Goal: Information Seeking & Learning: Understand process/instructions

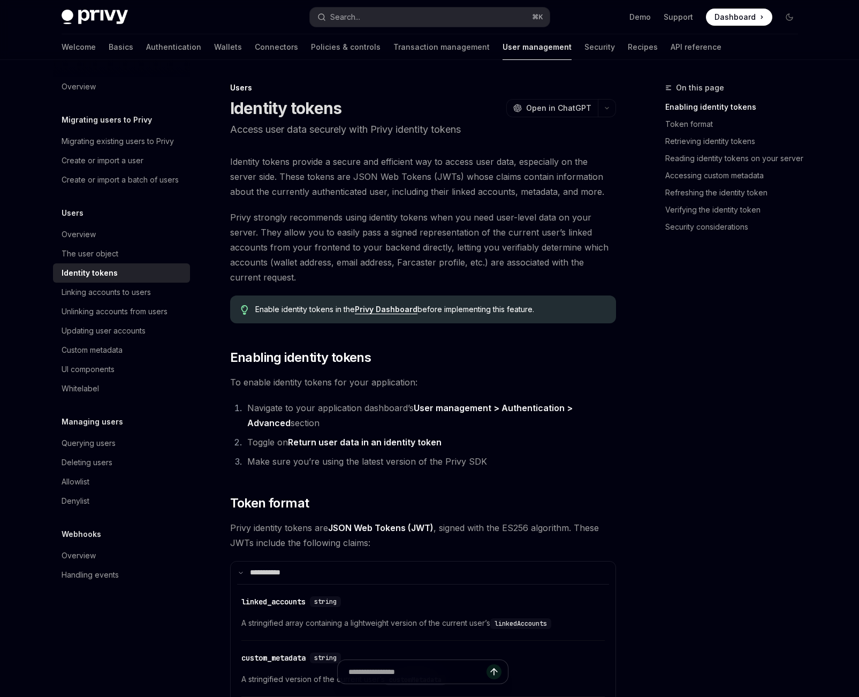
scroll to position [5, 0]
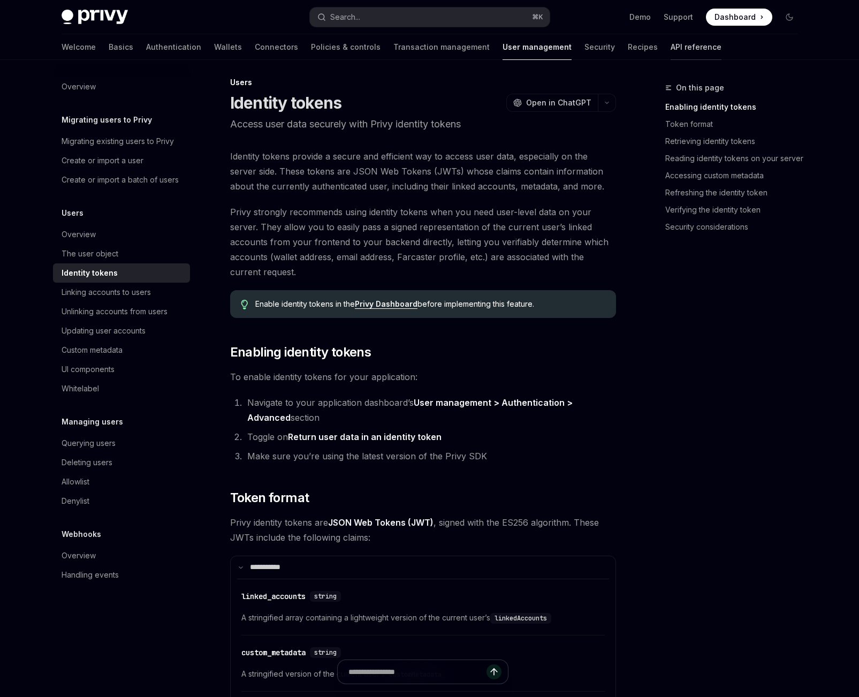
click at [671, 50] on link "API reference" at bounding box center [696, 47] width 51 height 26
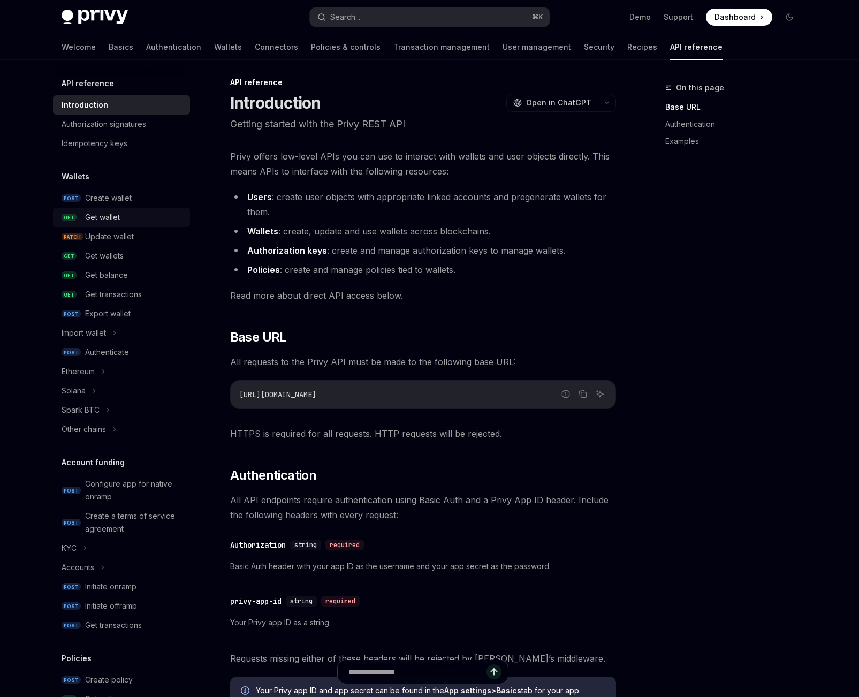
click at [112, 211] on div "Get wallet" at bounding box center [102, 217] width 35 height 13
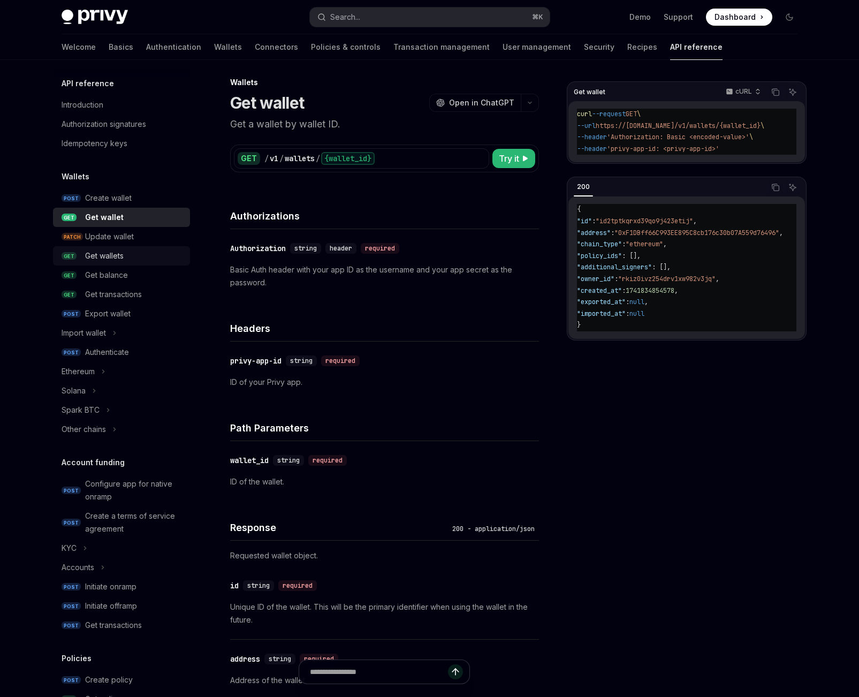
click at [133, 258] on div "Get wallets" at bounding box center [134, 256] width 99 height 13
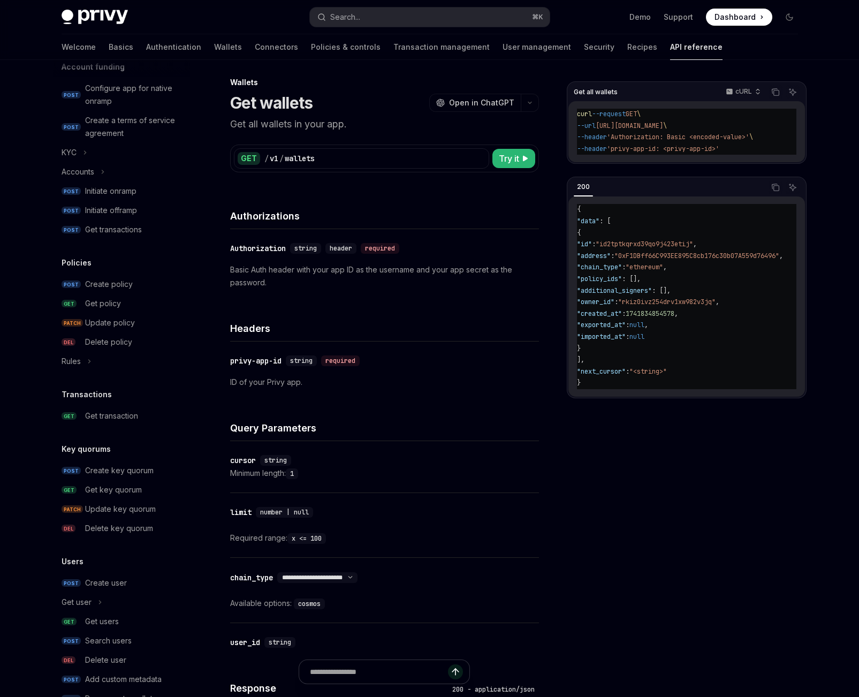
scroll to position [428, 0]
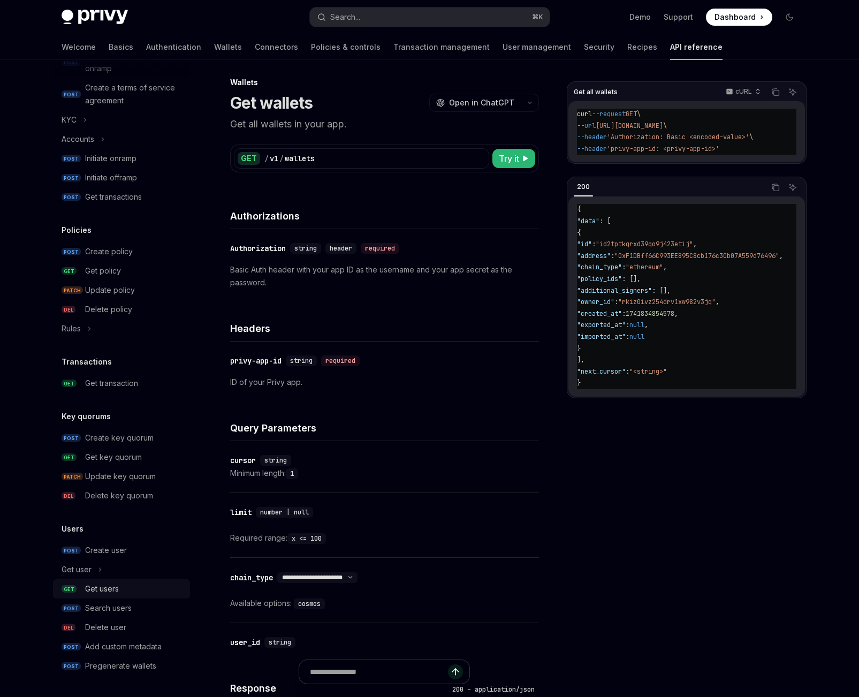
click at [124, 583] on div "Get users" at bounding box center [134, 589] width 99 height 13
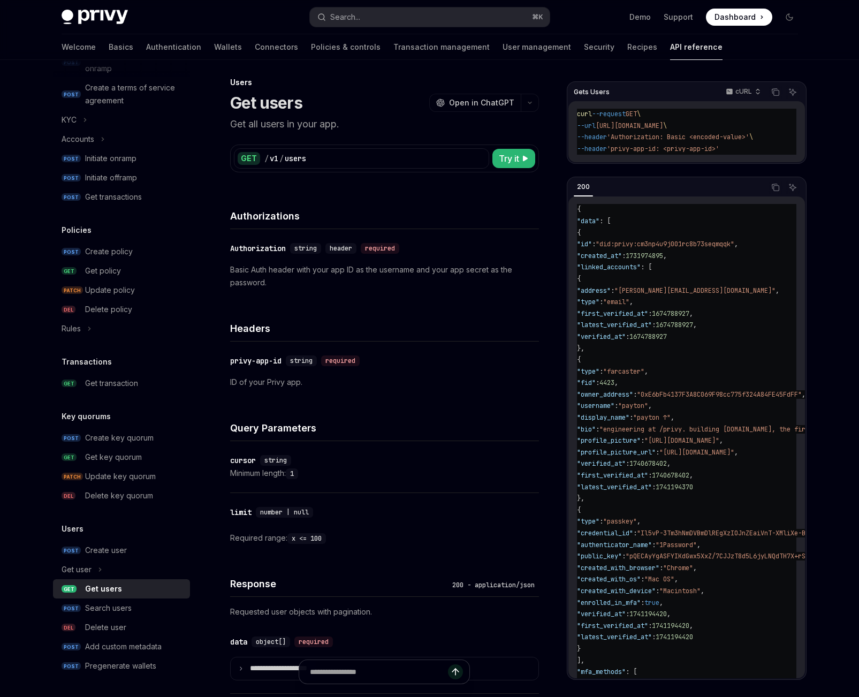
scroll to position [131, 0]
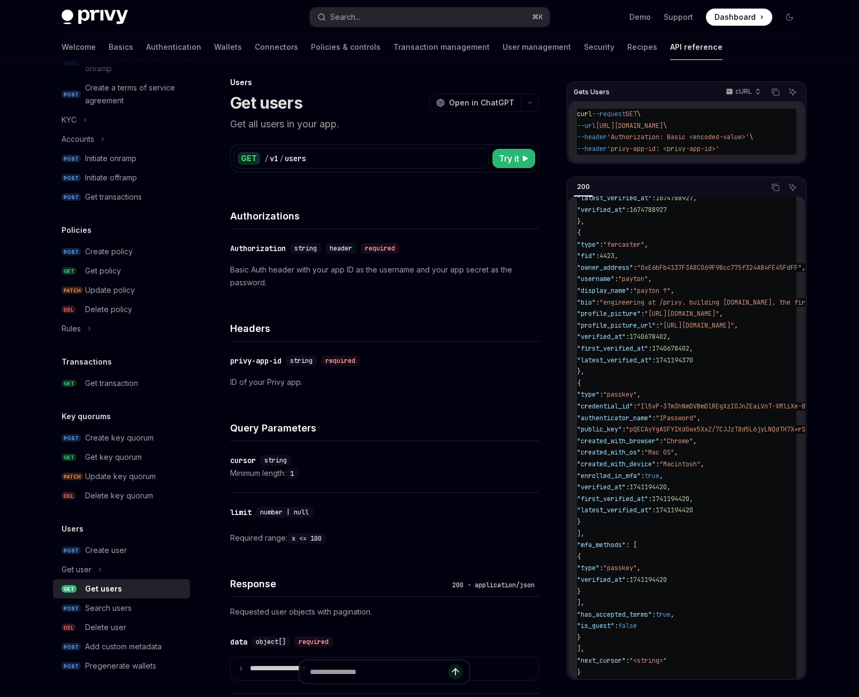
click at [282, 279] on p "Basic Auth header with your app ID as the username and your app secret as the p…" at bounding box center [384, 276] width 309 height 26
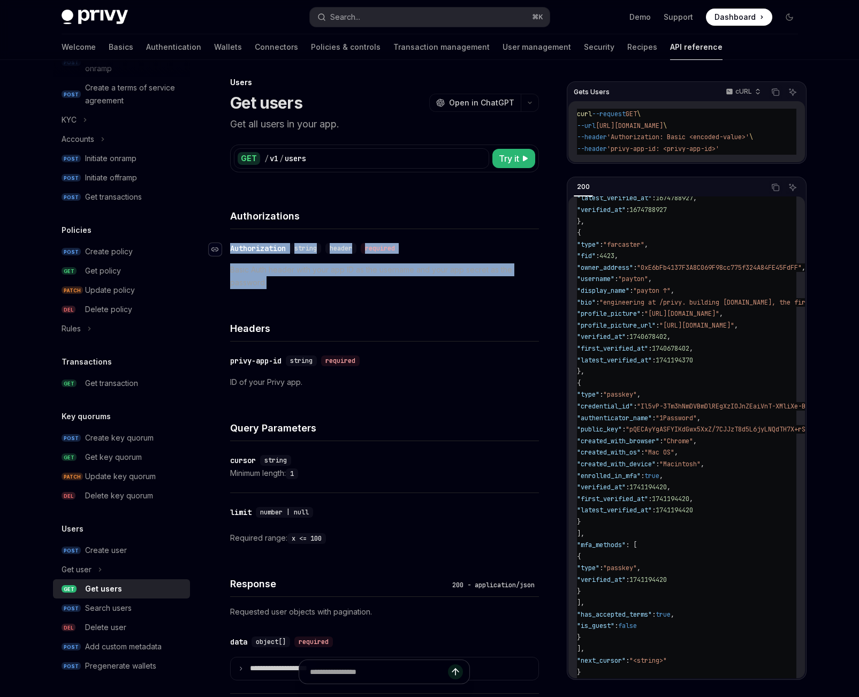
drag, startPoint x: 276, startPoint y: 279, endPoint x: 249, endPoint y: 240, distance: 46.9
click at [230, 251] on div "​ Authorization string header required Basic Auth header with your app ID as th…" at bounding box center [384, 265] width 309 height 73
click at [369, 247] on div "required" at bounding box center [380, 248] width 39 height 11
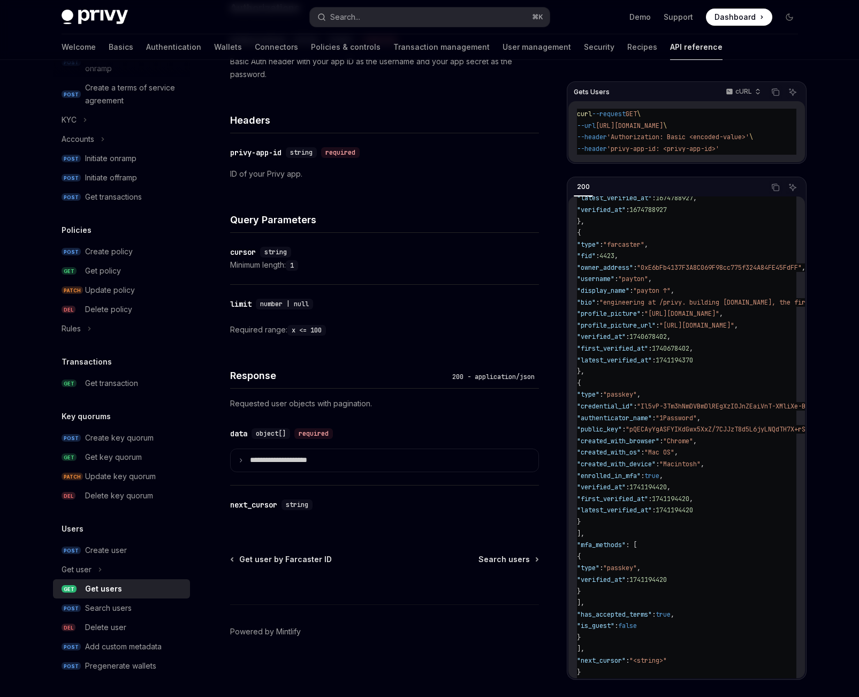
scroll to position [0, 0]
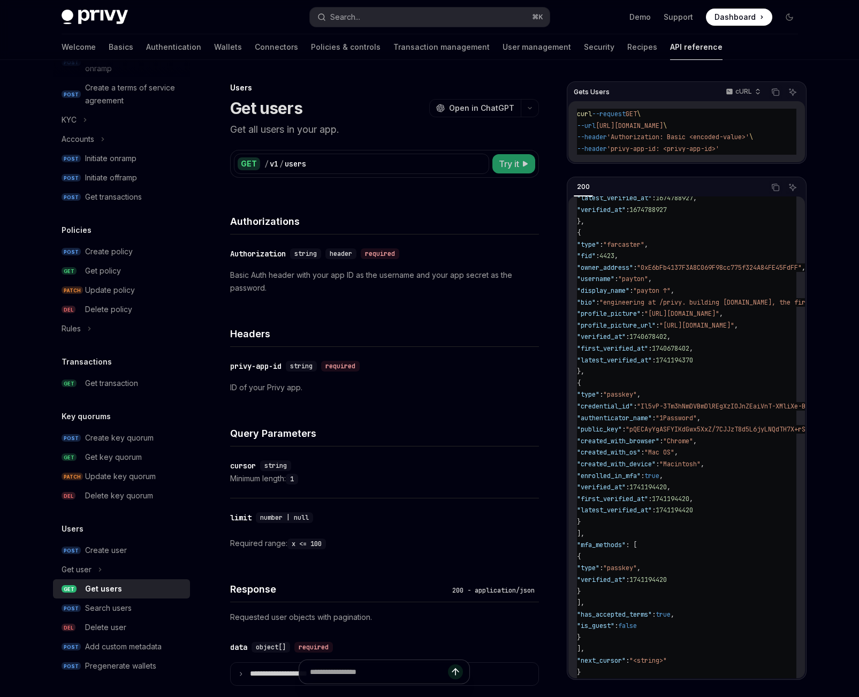
click at [513, 169] on span "Try it" at bounding box center [509, 163] width 20 height 13
type textarea "*"
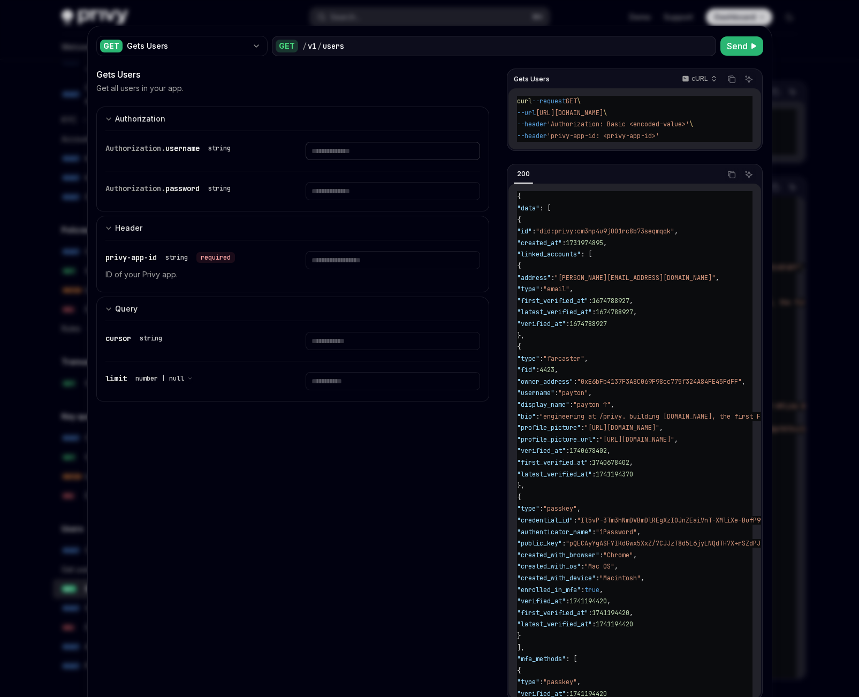
click at [366, 148] on input "text" at bounding box center [393, 151] width 175 height 18
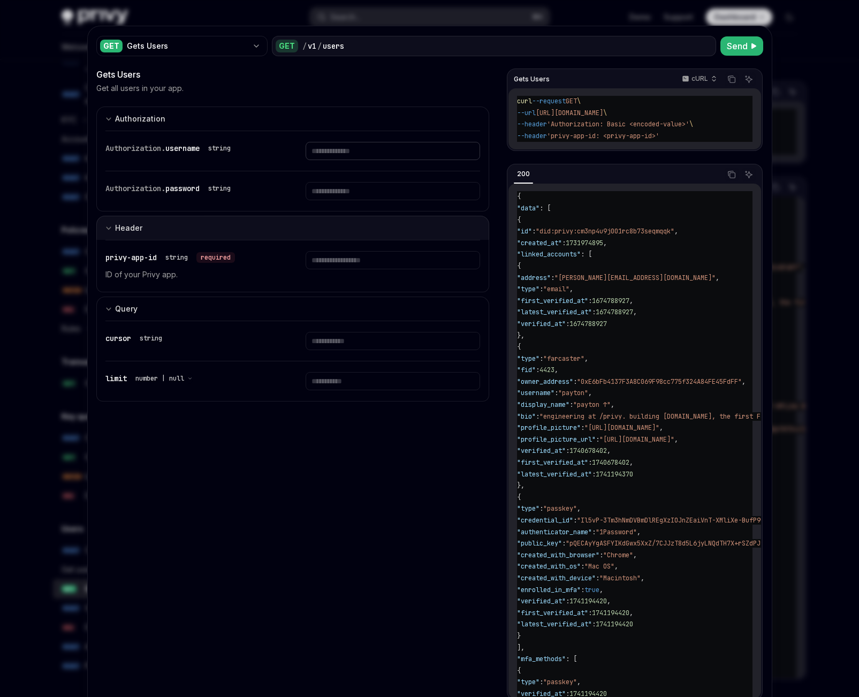
paste input "**********"
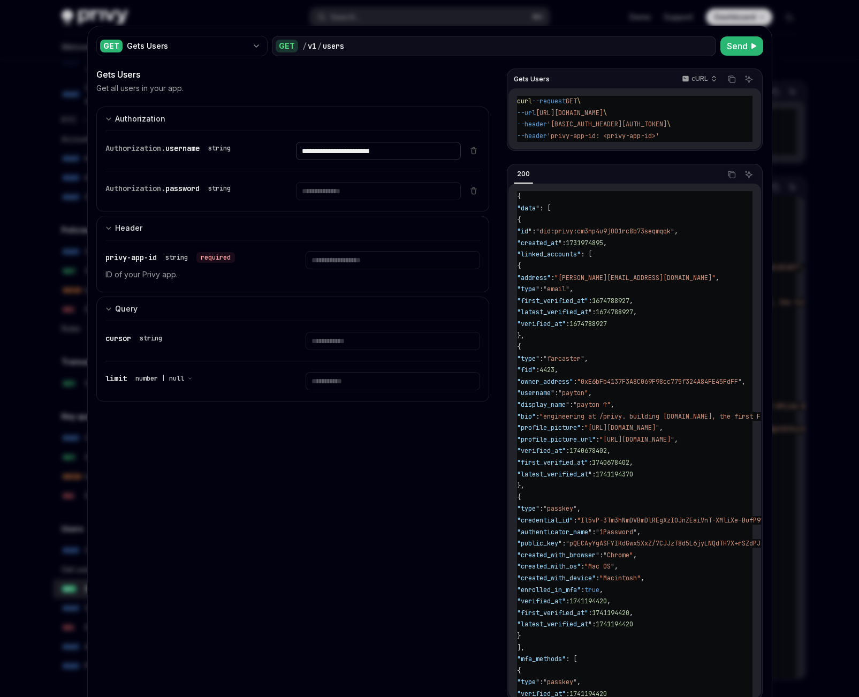
type input "**********"
click at [400, 185] on input "text" at bounding box center [378, 191] width 165 height 18
paste input "**********"
type input "**********"
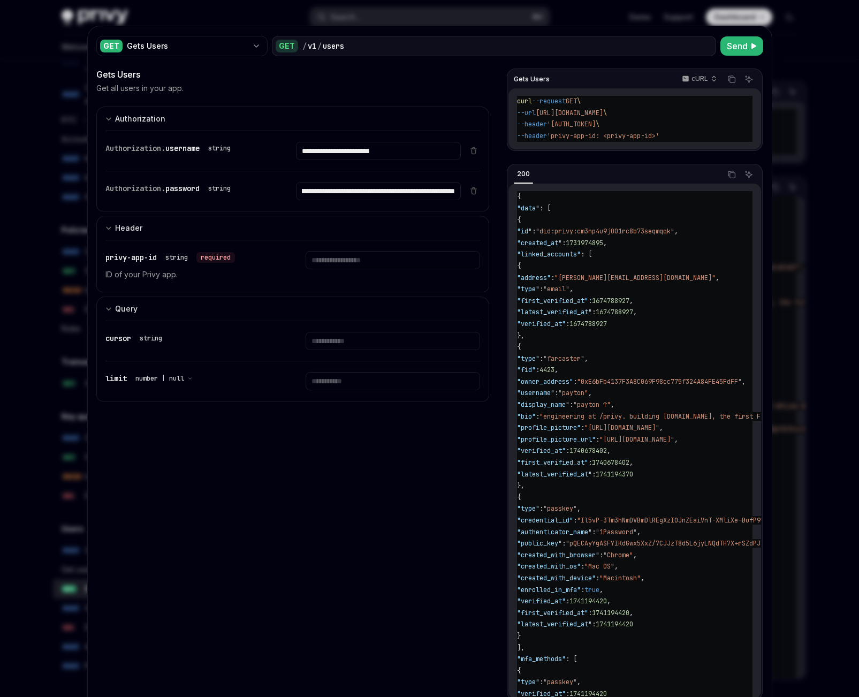
scroll to position [0, 0]
click at [364, 260] on input "text" at bounding box center [393, 260] width 175 height 18
paste input "**********"
type input "**********"
click at [729, 44] on span "Send" at bounding box center [737, 46] width 21 height 13
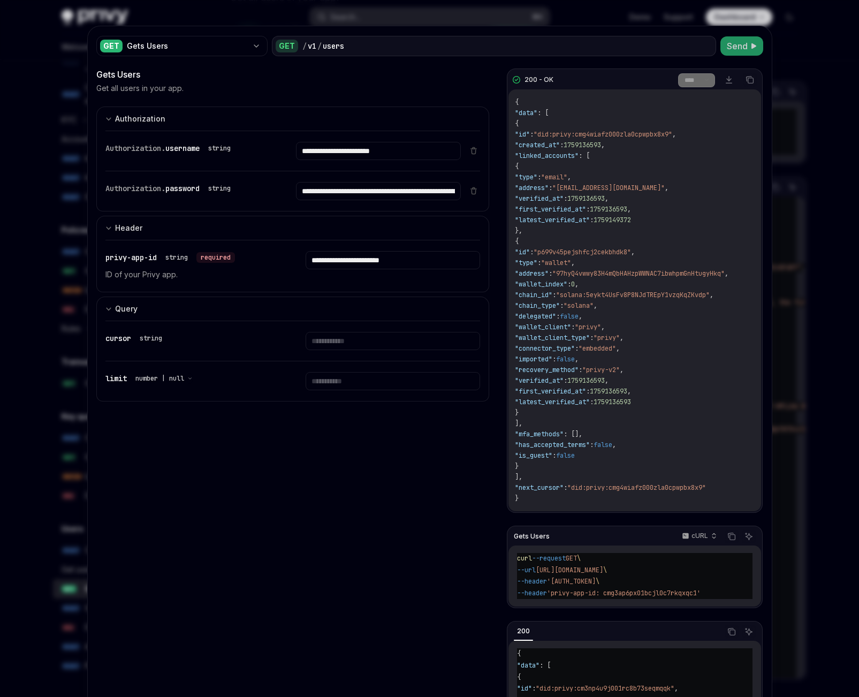
scroll to position [0, 254]
click at [596, 586] on span "'Authorization: Basic Y21nM2FwNnB4MDFiY2psMGM3cmtxeHFjMTo1emJQYXZjaWZaS29mWXpnd…" at bounding box center [571, 581] width 49 height 9
copy span "Y21nM2FwNnB4MDFiY2psMGM3cmtxeHFjMTo1emJQYXZjaWZaS29mWXpndmFtaFpFTTh6UUZXcFVCQ20…"
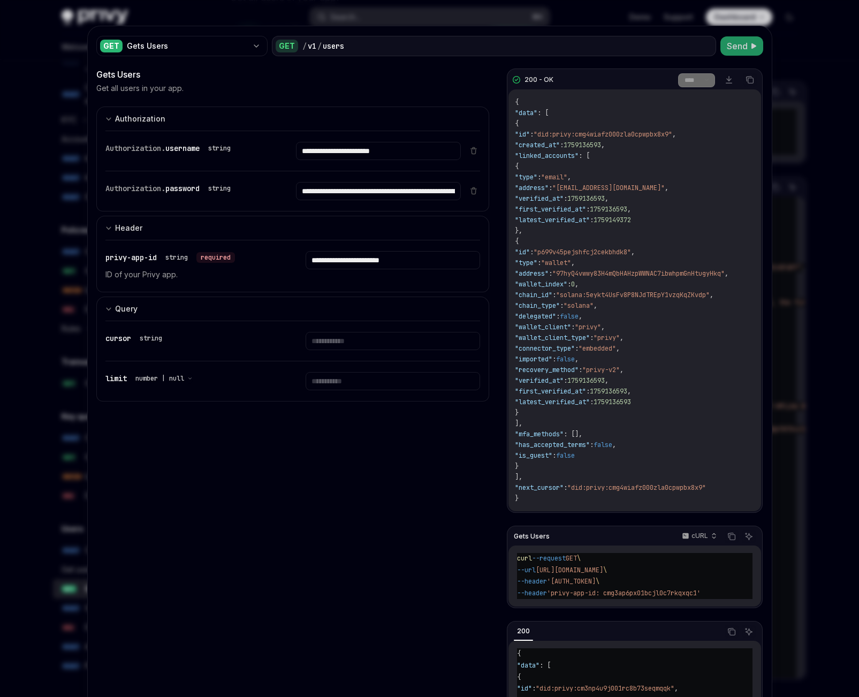
click at [54, 255] on div at bounding box center [429, 348] width 859 height 697
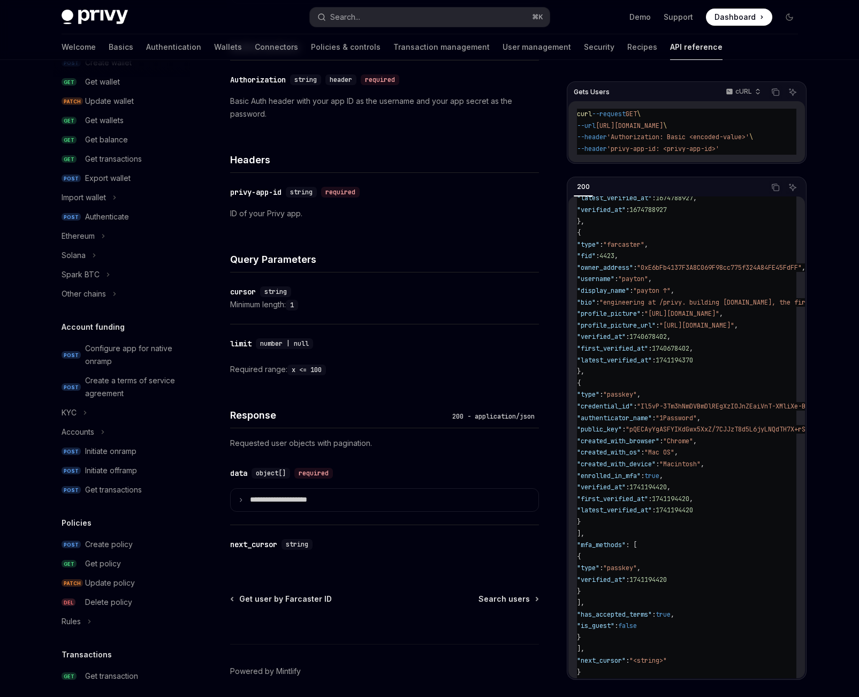
scroll to position [86, 0]
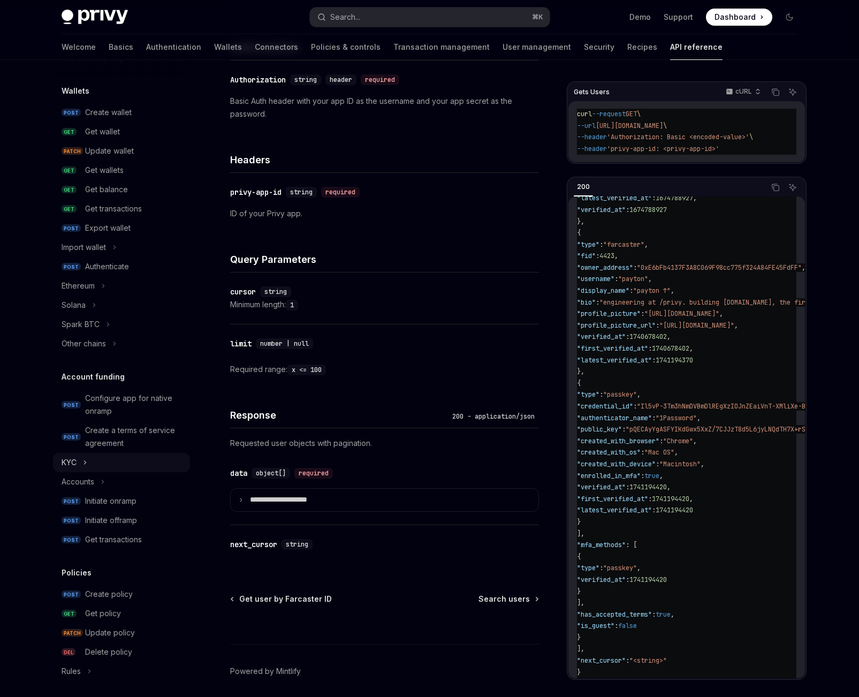
click at [86, 463] on icon at bounding box center [85, 462] width 4 height 13
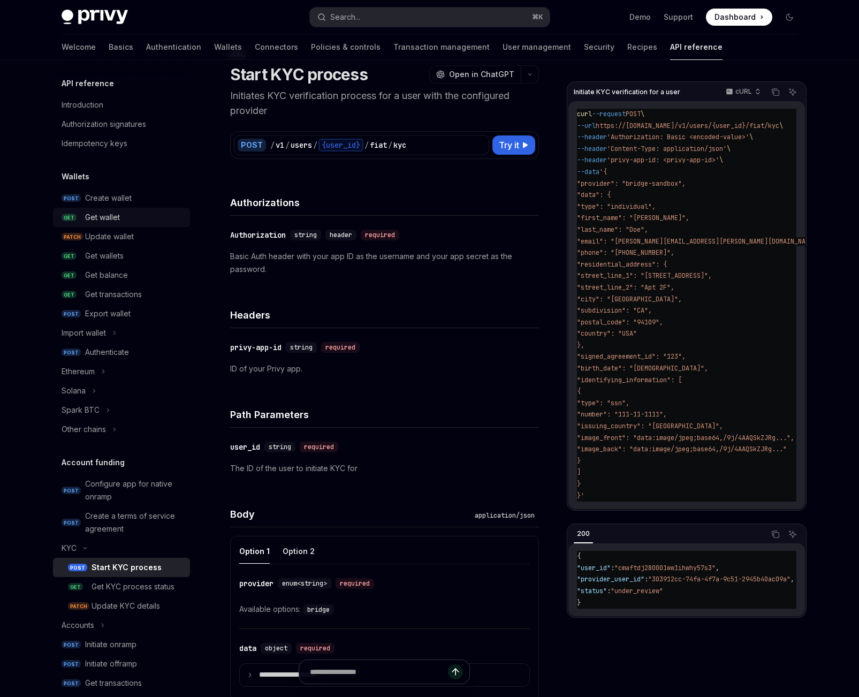
click at [118, 220] on div "Get wallet" at bounding box center [102, 217] width 35 height 13
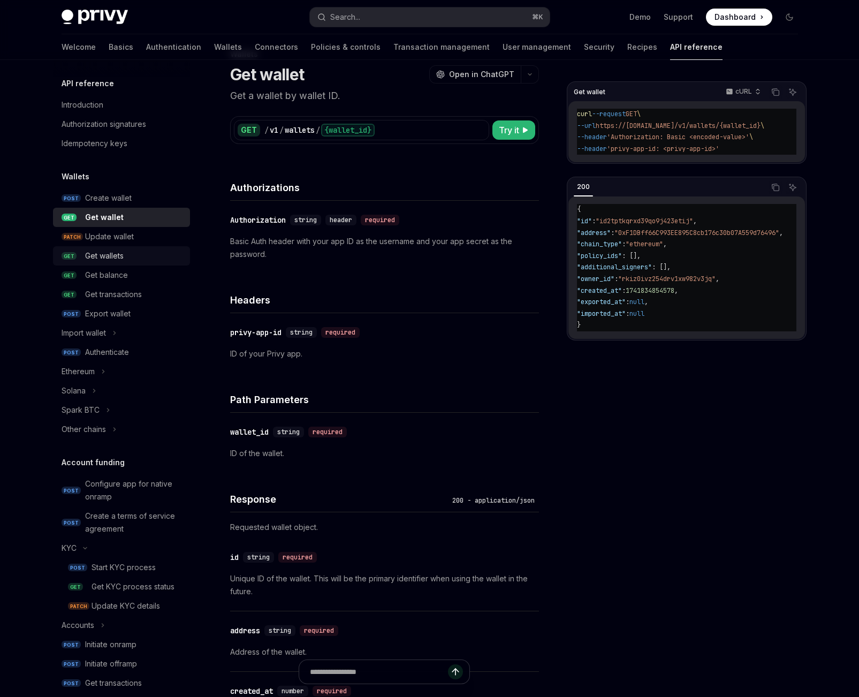
click at [118, 261] on div "Get wallets" at bounding box center [104, 256] width 39 height 13
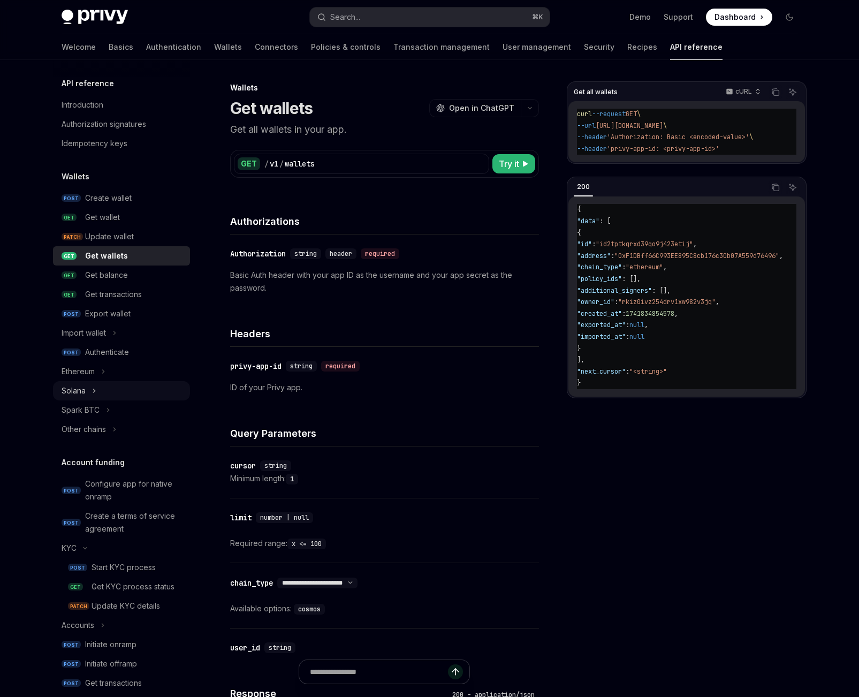
click at [96, 391] on button "Solana" at bounding box center [121, 390] width 137 height 19
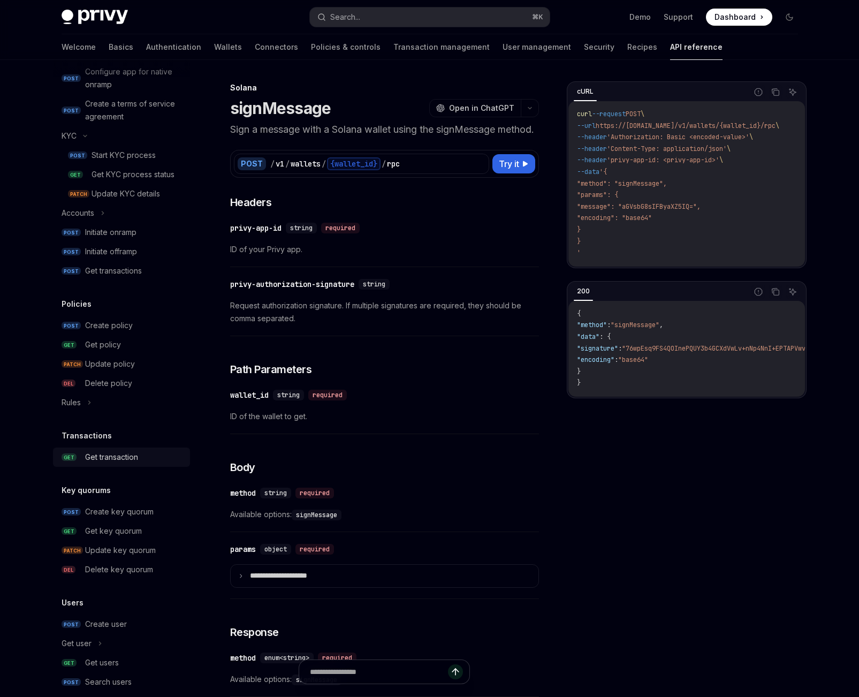
scroll to position [544, 0]
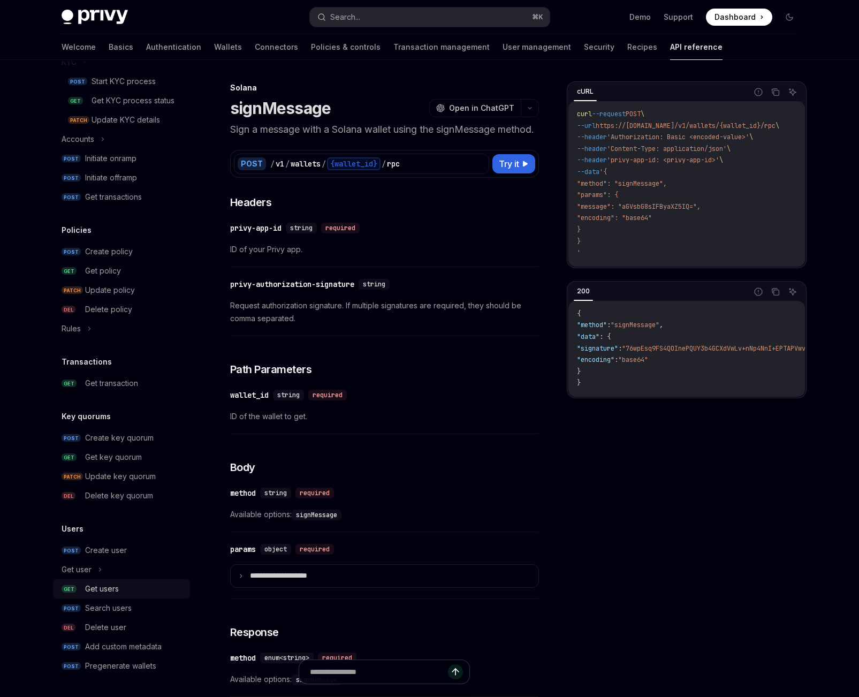
click at [118, 588] on div "Get users" at bounding box center [102, 589] width 34 height 13
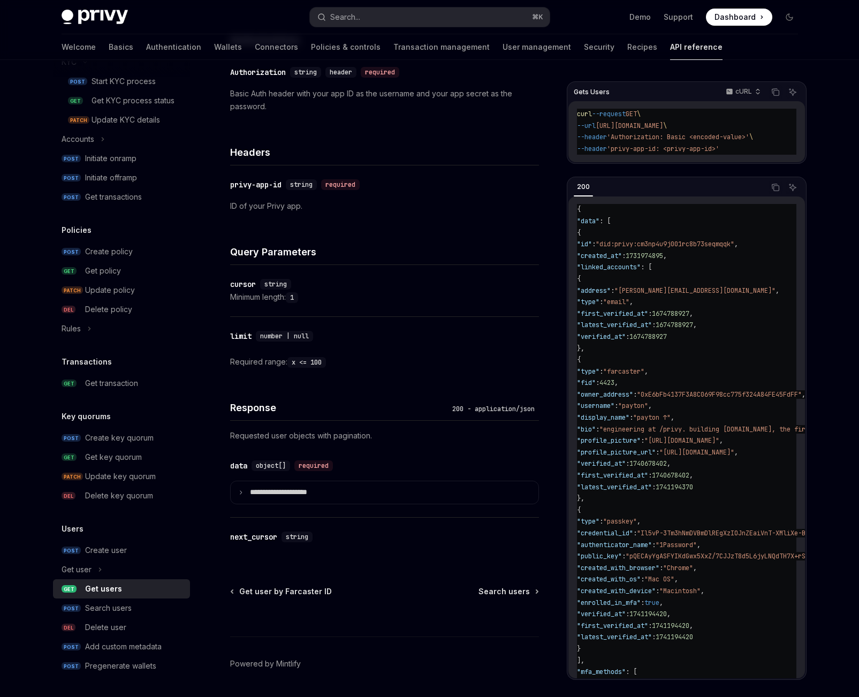
scroll to position [214, 0]
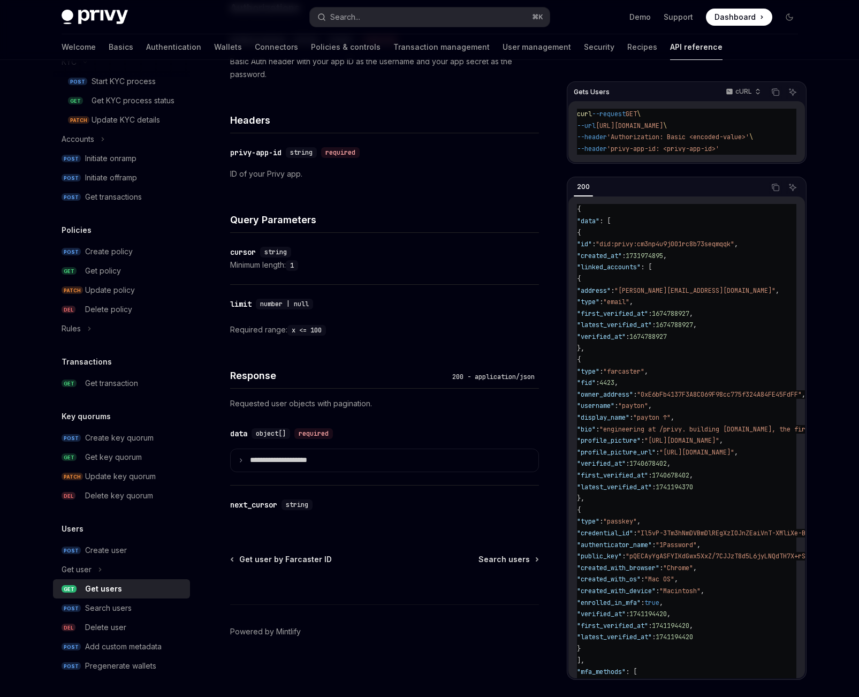
click at [130, 598] on link "GET Get users" at bounding box center [121, 588] width 137 height 19
click at [126, 607] on div "Search users" at bounding box center [108, 608] width 47 height 13
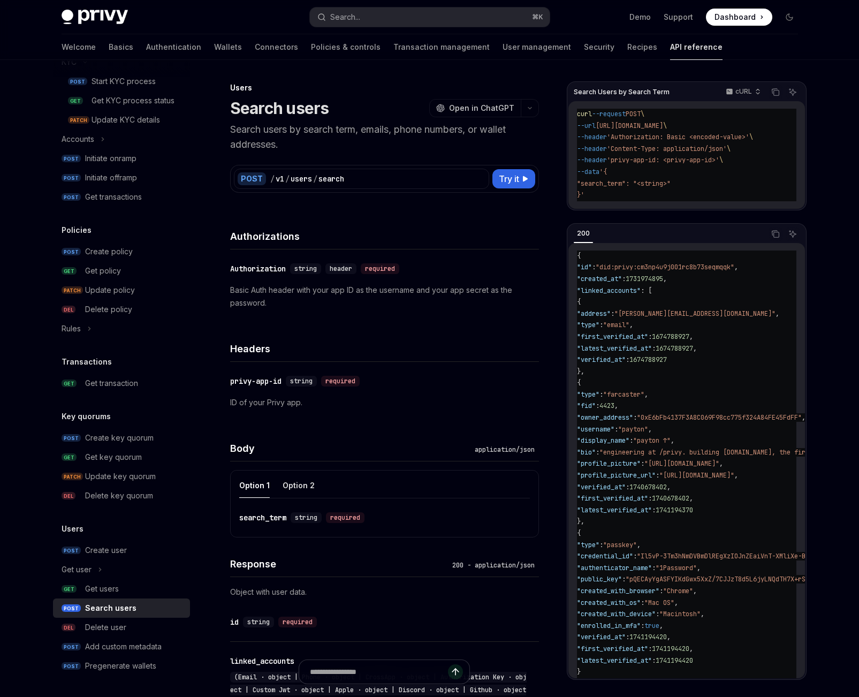
scroll to position [131, 0]
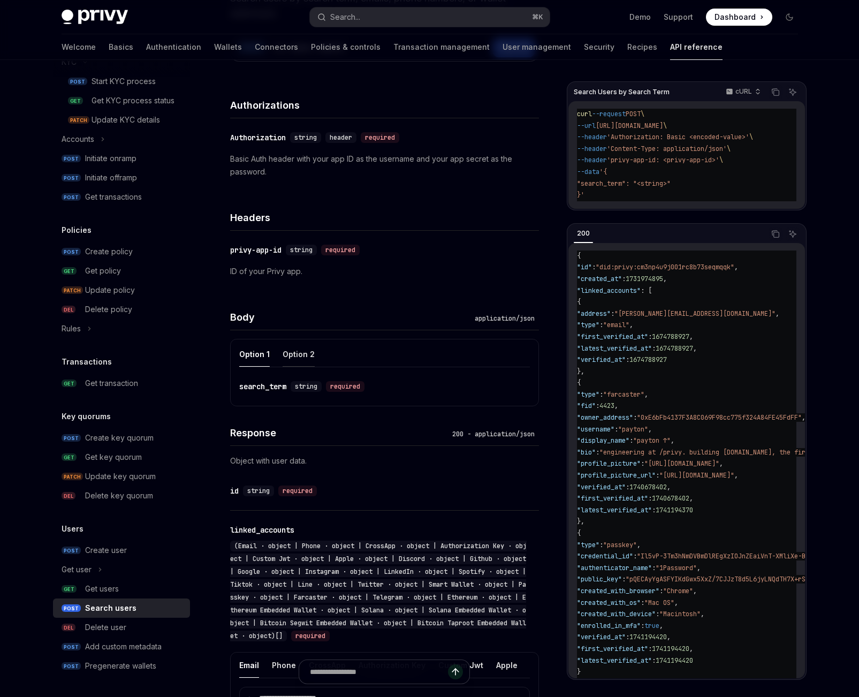
click at [308, 349] on button "Option 2" at bounding box center [299, 354] width 32 height 25
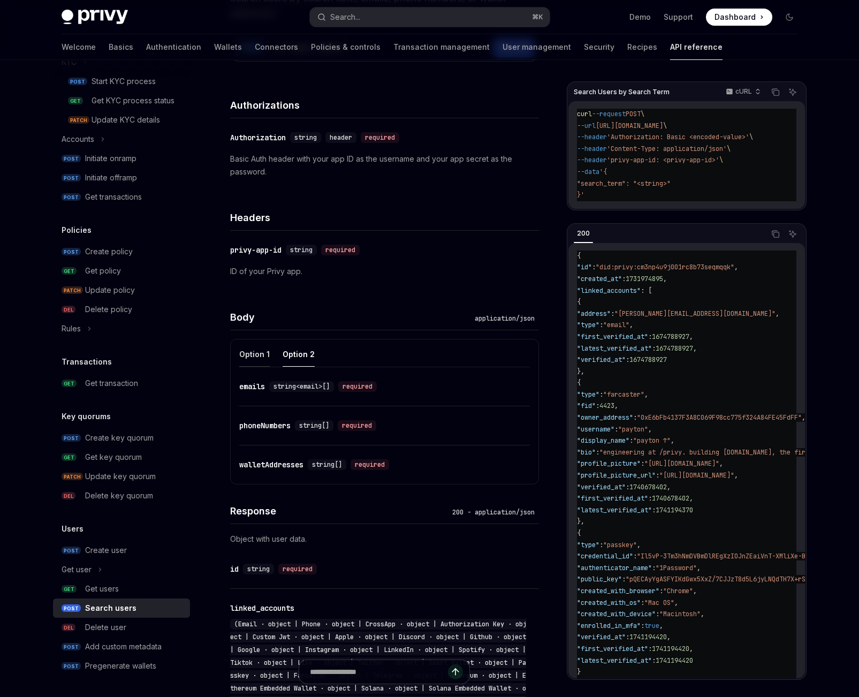
click at [260, 358] on button "Option 1" at bounding box center [254, 354] width 31 height 25
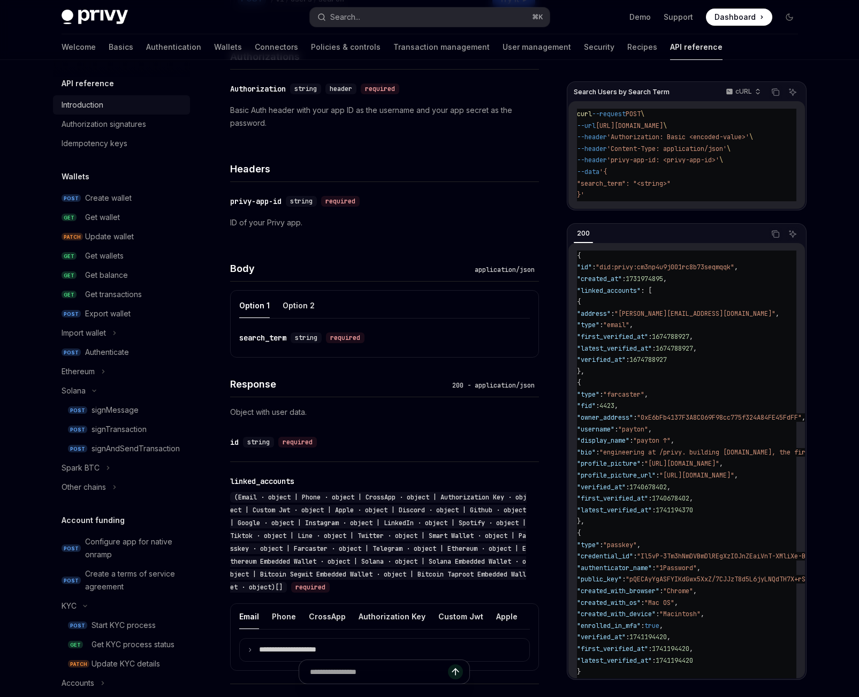
click at [106, 102] on div "Introduction" at bounding box center [123, 105] width 122 height 13
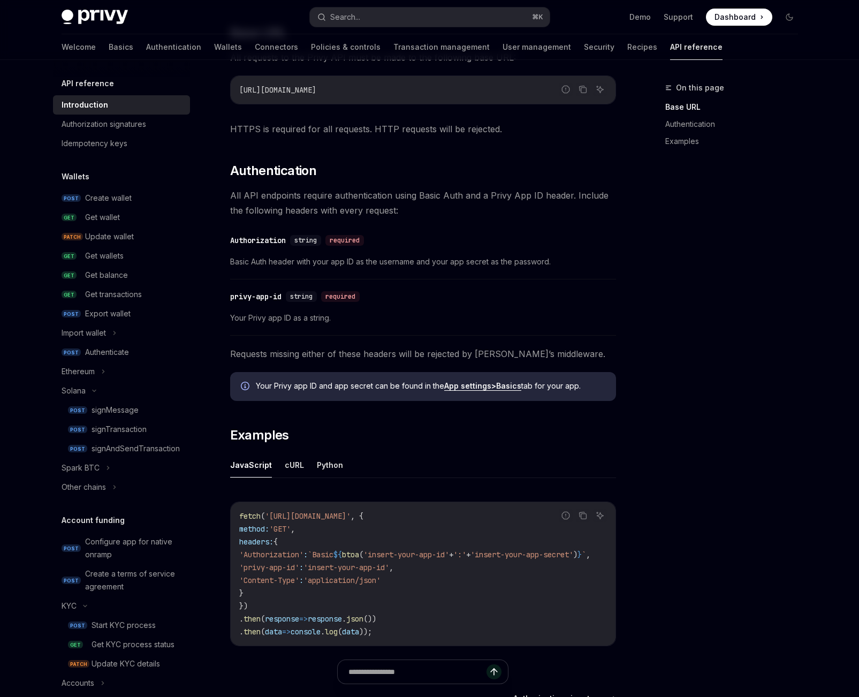
scroll to position [354, 0]
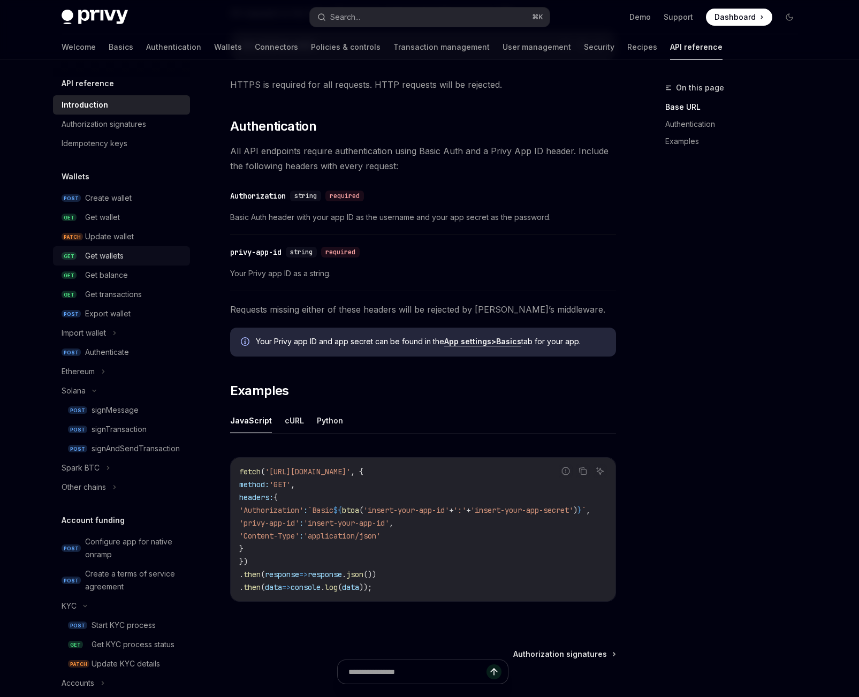
click at [114, 252] on div "Get wallets" at bounding box center [104, 256] width 39 height 13
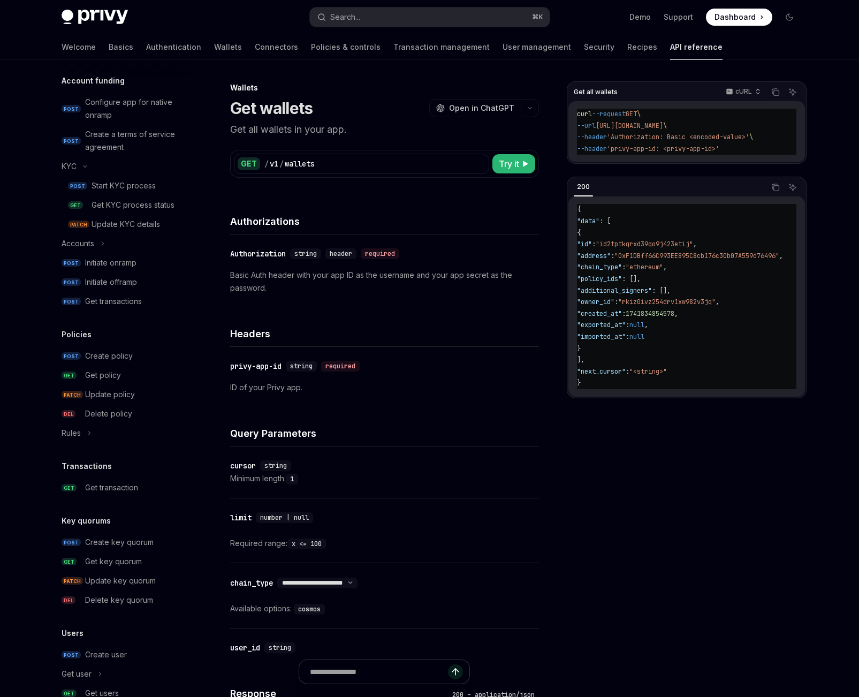
scroll to position [544, 0]
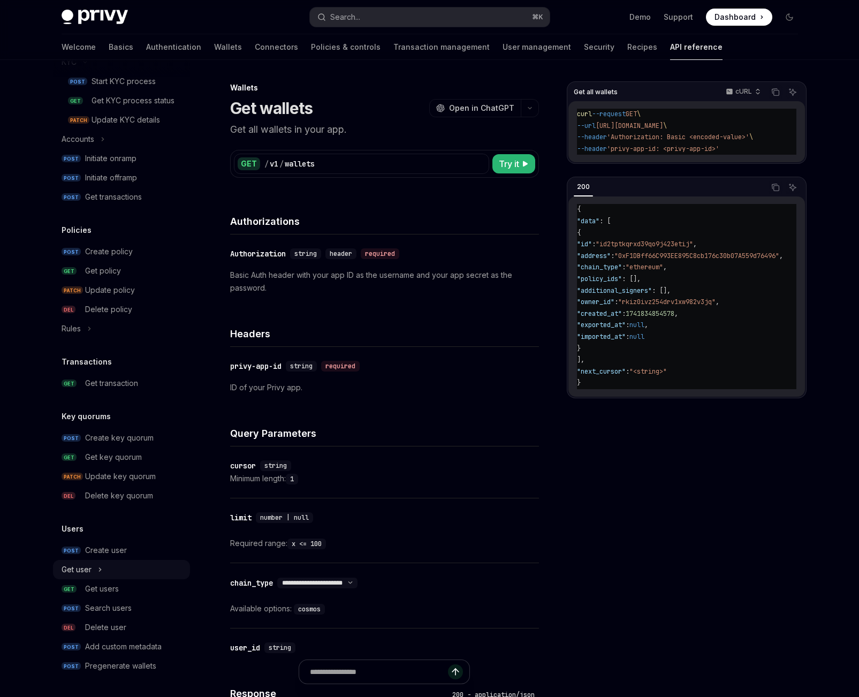
click at [80, 570] on div "Get user" at bounding box center [77, 569] width 30 height 13
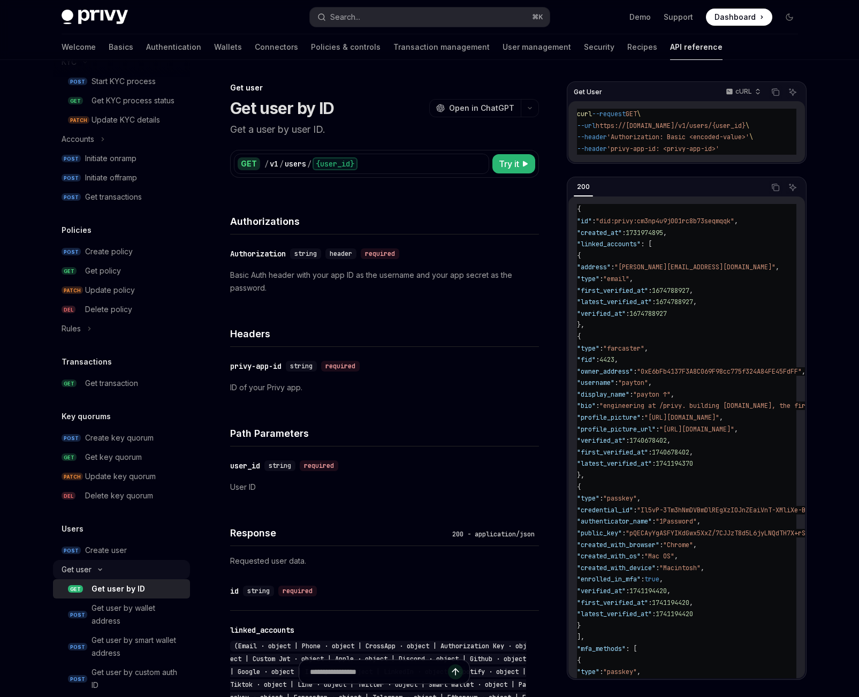
click at [81, 570] on div "Get user" at bounding box center [77, 569] width 30 height 13
click at [81, 571] on div "Get user" at bounding box center [77, 569] width 30 height 13
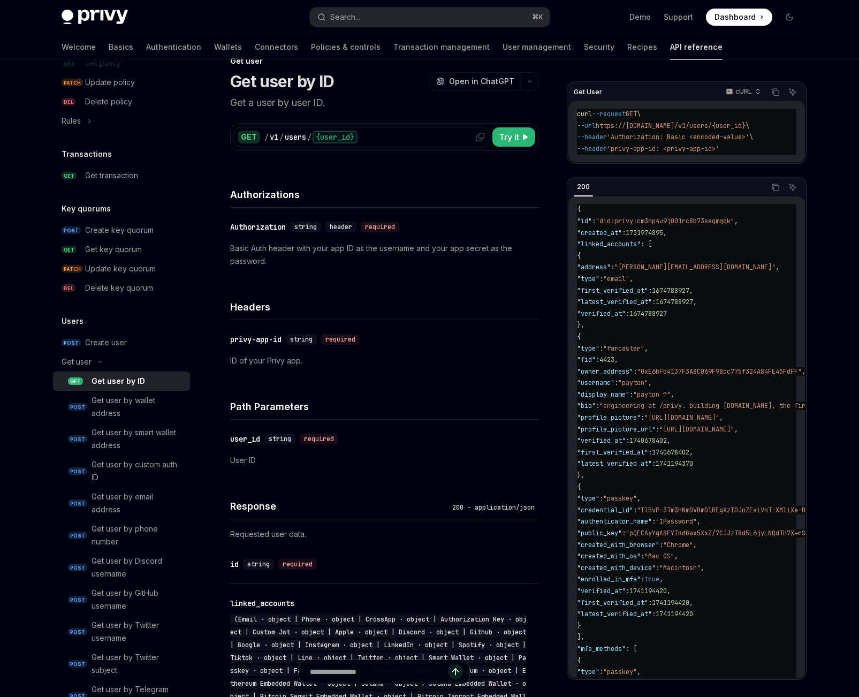
click at [343, 137] on div "{user_id}" at bounding box center [335, 137] width 45 height 13
click at [517, 132] on span "Try it" at bounding box center [509, 137] width 20 height 13
type textarea "*"
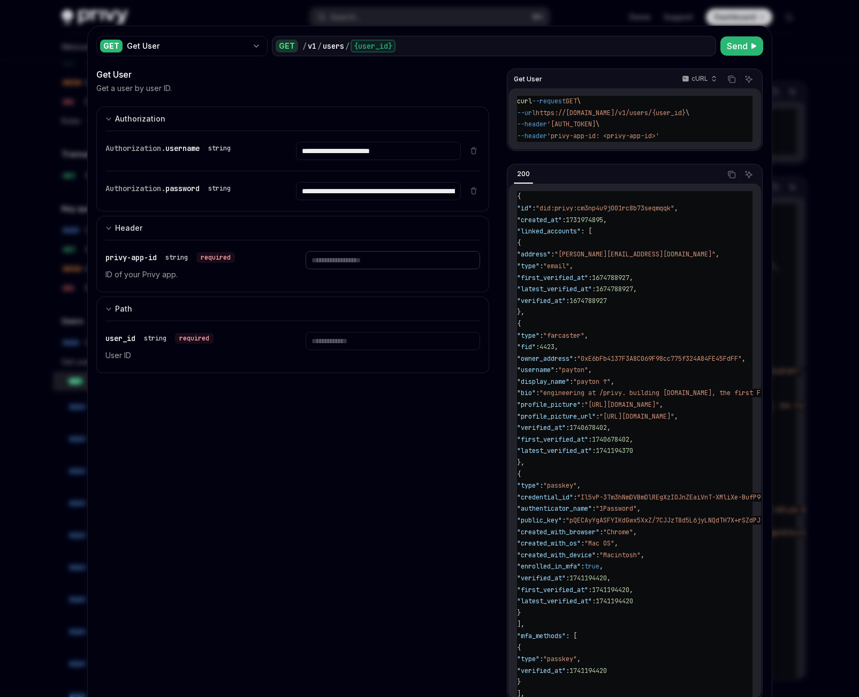
click at [337, 265] on input "text" at bounding box center [393, 260] width 175 height 18
click at [345, 149] on input "**********" at bounding box center [378, 151] width 165 height 18
click at [346, 260] on input "text" at bounding box center [393, 260] width 175 height 18
paste input "**********"
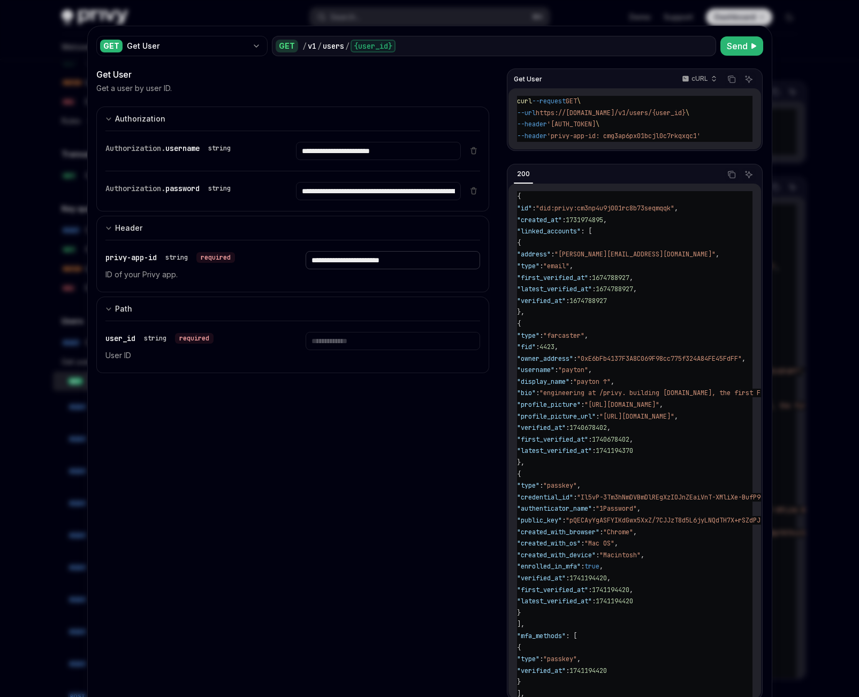
type input "**********"
click at [343, 340] on input "text" at bounding box center [393, 341] width 175 height 18
paste input "**********"
type input "**********"
click at [727, 45] on span "Send" at bounding box center [737, 46] width 21 height 13
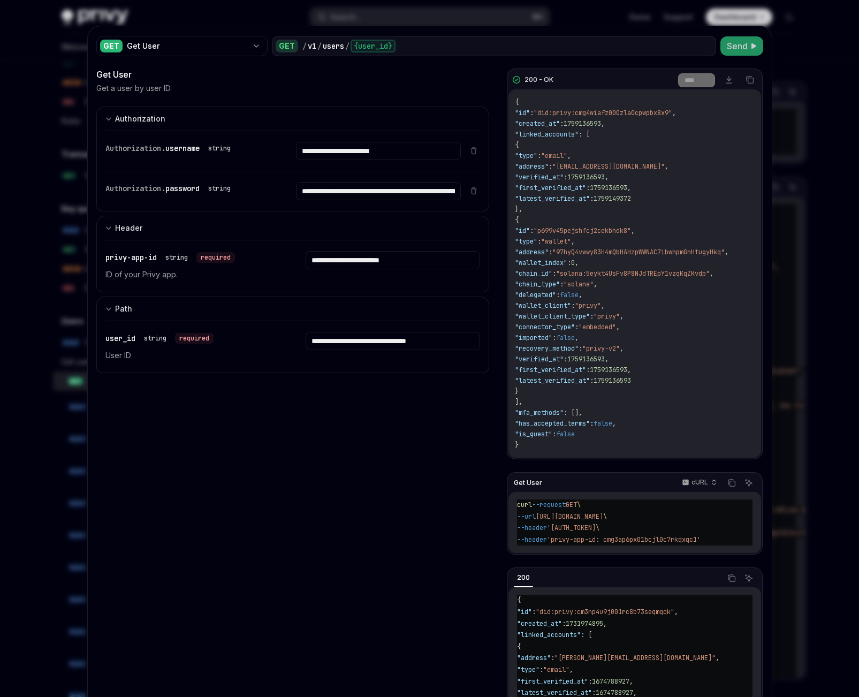
scroll to position [18, 0]
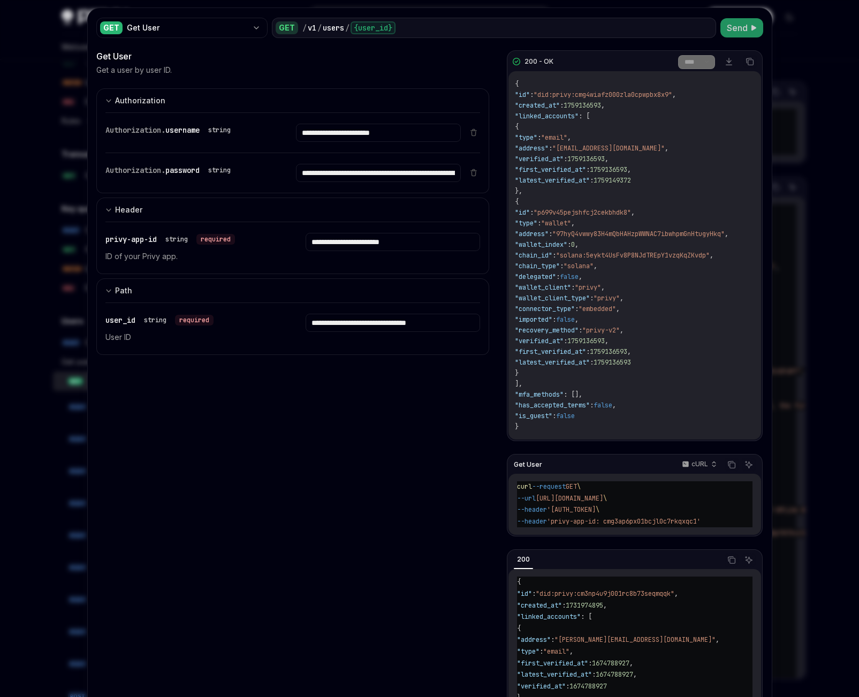
drag, startPoint x: 547, startPoint y: 543, endPoint x: 568, endPoint y: 542, distance: 20.9
click at [568, 535] on div "curl --request GET \ --url https://api.privy.io/v1/users/did%3Aprivy%3Acmg4wiaf…" at bounding box center [635, 504] width 252 height 61
drag, startPoint x: 592, startPoint y: 545, endPoint x: 512, endPoint y: 543, distance: 80.3
click at [512, 543] on div "Get User cURL Copy Ask AI curl --request GET \ --url https://api.privy.io/v1/us…" at bounding box center [634, 600] width 255 height 292
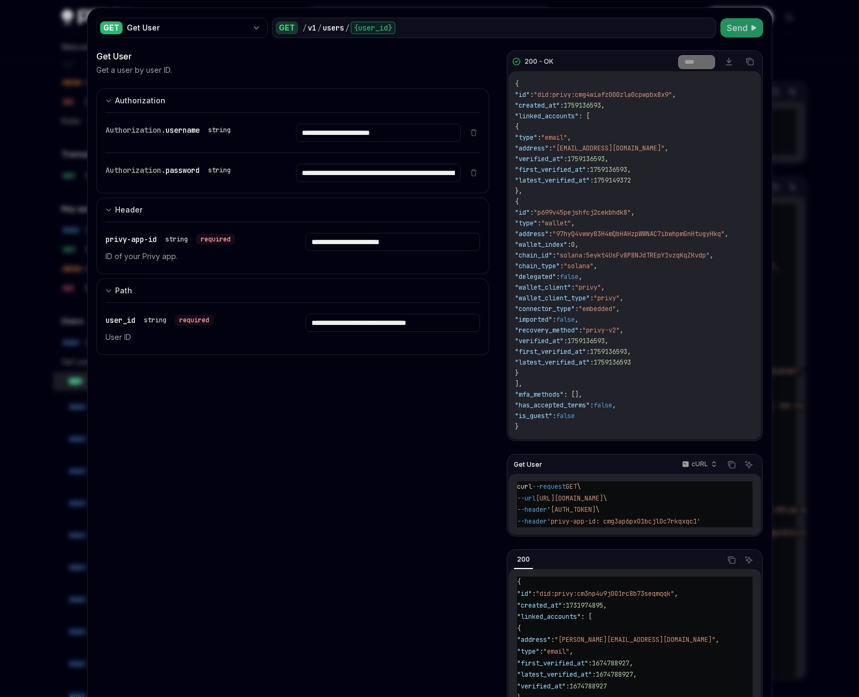
scroll to position [0, 0]
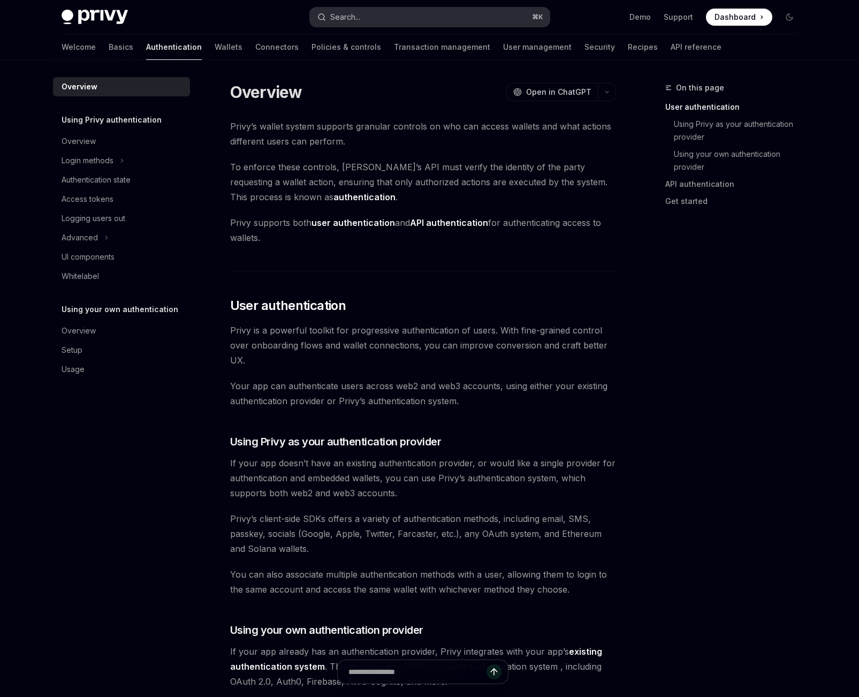
click at [403, 19] on button "Search... ⌘ K" at bounding box center [430, 16] width 240 height 19
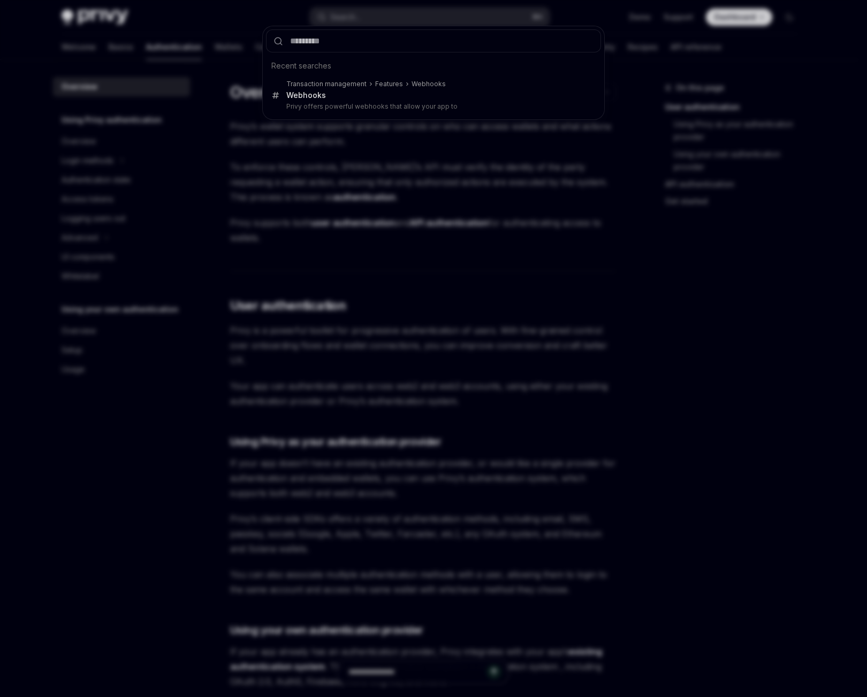
click at [448, 241] on div "Recent searches Transaction management Features Webhooks Webhook s Privy offers…" at bounding box center [433, 348] width 867 height 697
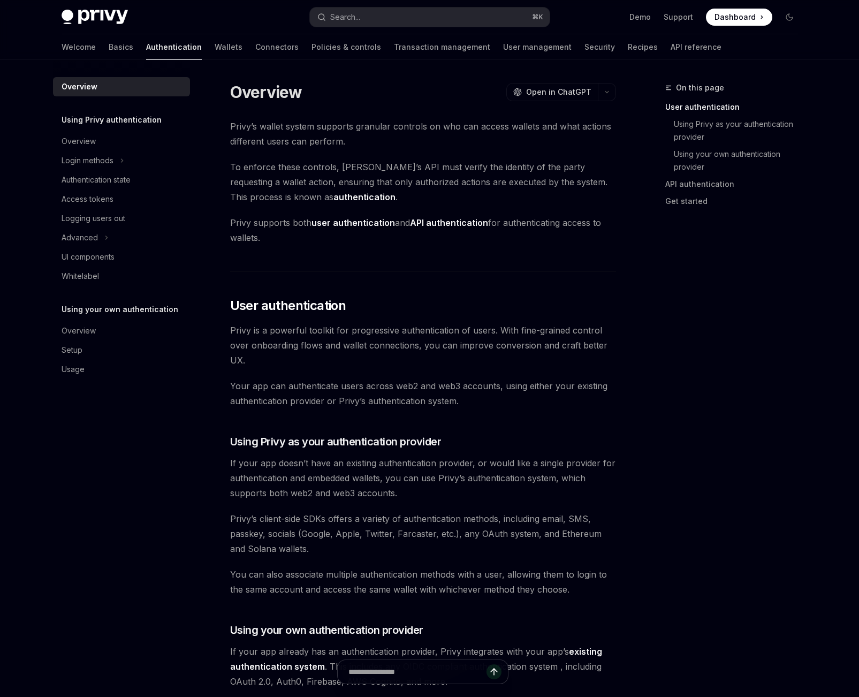
click at [447, 224] on strong "API authentication" at bounding box center [449, 222] width 78 height 11
click at [131, 237] on button "Advanced" at bounding box center [121, 237] width 137 height 19
